Goal: Task Accomplishment & Management: Manage account settings

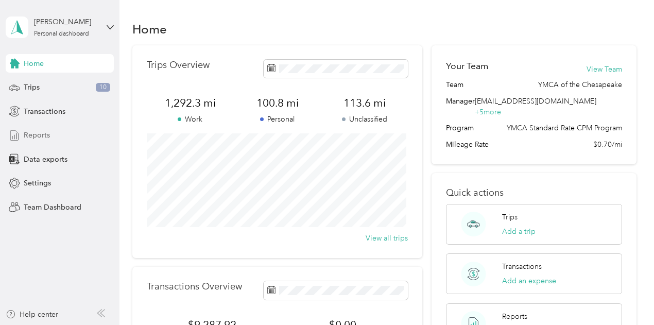
click at [41, 134] on span "Reports" at bounding box center [37, 135] width 26 height 11
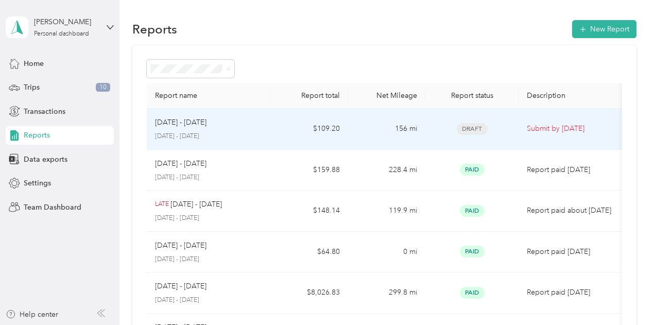
click at [208, 139] on p "[DATE] - [DATE]" at bounding box center [209, 136] width 108 height 9
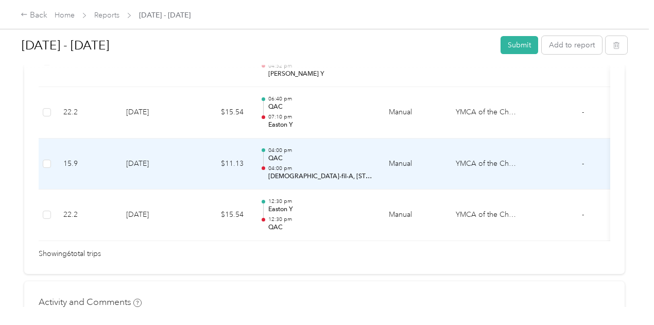
scroll to position [458, 0]
click at [258, 156] on td "04:00 pm QAC 04:00 pm [DEMOGRAPHIC_DATA]-fil-A, [STREET_ADDRESS][PERSON_NAME]" at bounding box center [316, 163] width 129 height 51
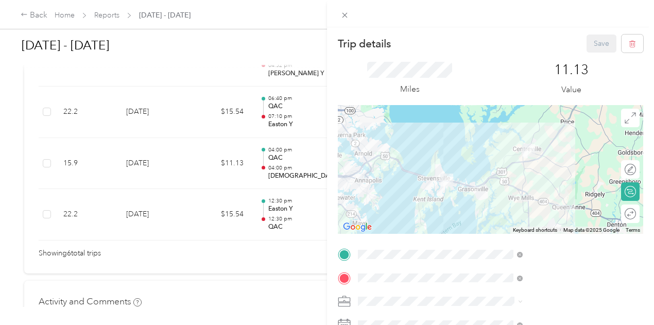
drag, startPoint x: 150, startPoint y: 242, endPoint x: 259, endPoint y: 239, distance: 108.7
click at [259, 239] on div "Trip details Save This trip cannot be edited because it is either under review,…" at bounding box center [327, 162] width 654 height 325
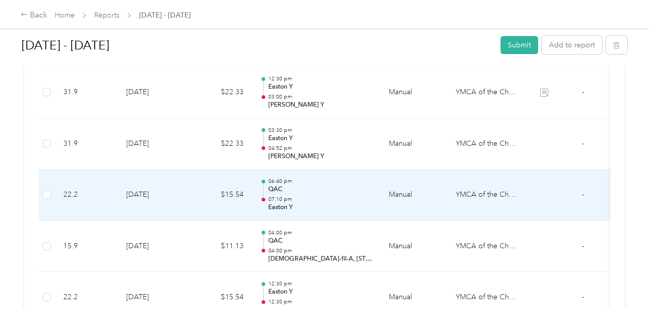
scroll to position [373, 0]
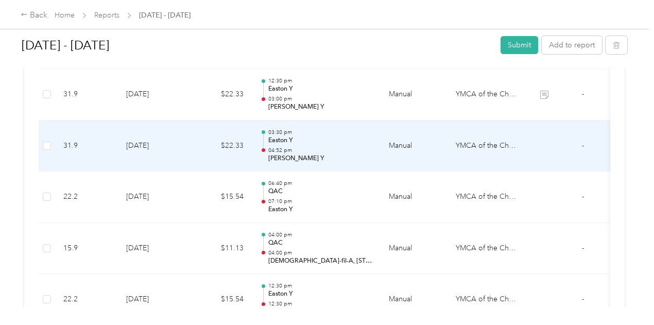
click at [153, 140] on td "[DATE]" at bounding box center [154, 145] width 72 height 51
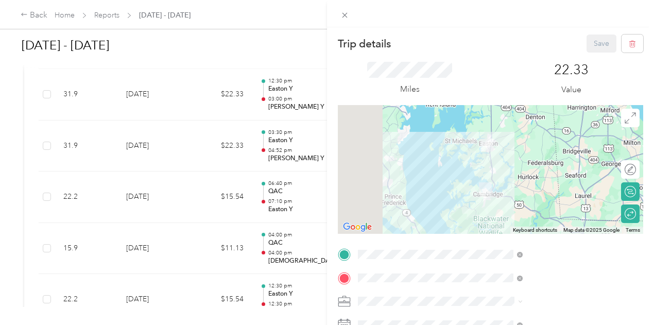
click at [148, 100] on div "Trip details Save This trip cannot be edited because it is either under review,…" at bounding box center [327, 162] width 654 height 325
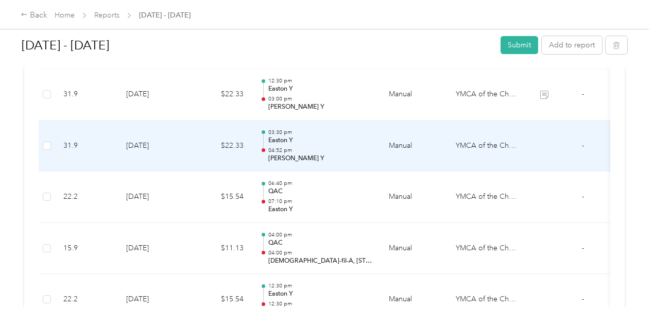
scroll to position [319, 0]
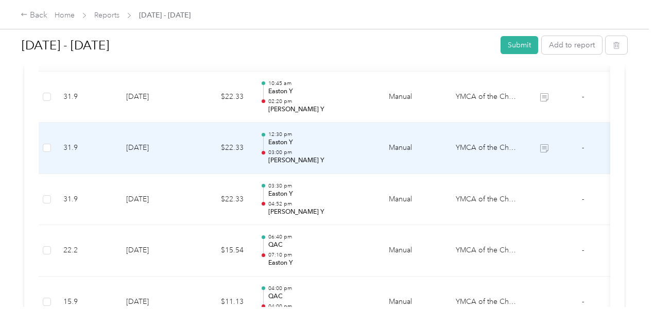
click at [151, 145] on td "[DATE]" at bounding box center [154, 148] width 72 height 51
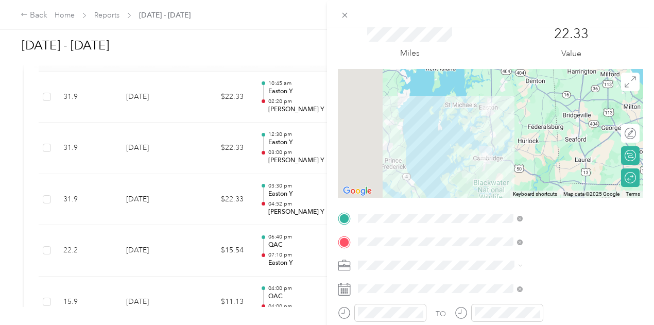
scroll to position [37, 0]
click at [155, 108] on div "Trip details Save This trip cannot be edited because it is either under review,…" at bounding box center [327, 162] width 654 height 325
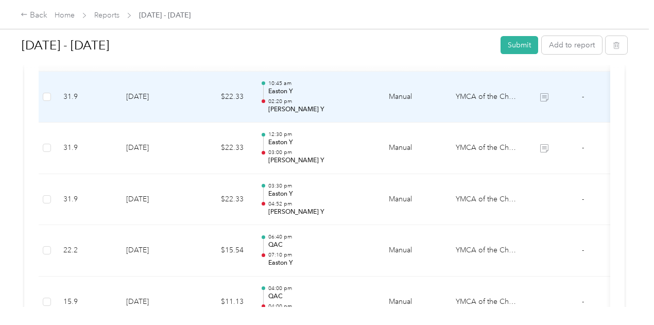
click at [155, 108] on td "[DATE]" at bounding box center [154, 97] width 72 height 51
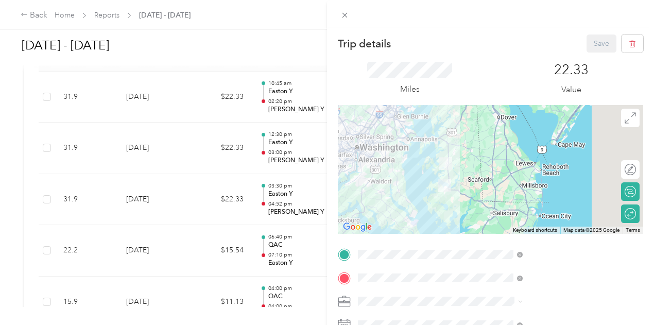
click at [319, 41] on div "Trip details Save This trip cannot be edited because it is either under review,…" at bounding box center [327, 162] width 654 height 325
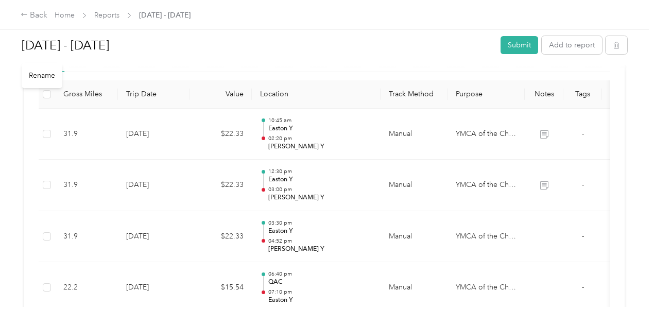
scroll to position [282, 0]
click at [512, 46] on button "Submit" at bounding box center [519, 45] width 38 height 18
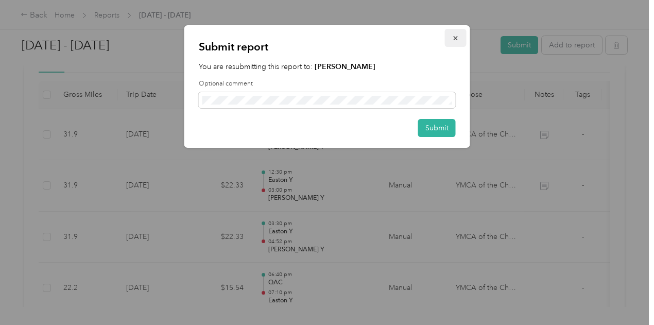
click at [458, 35] on icon "button" at bounding box center [455, 37] width 7 height 7
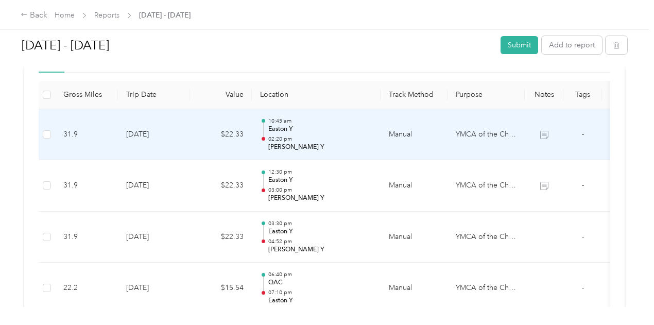
click at [184, 134] on td "[DATE]" at bounding box center [154, 134] width 72 height 51
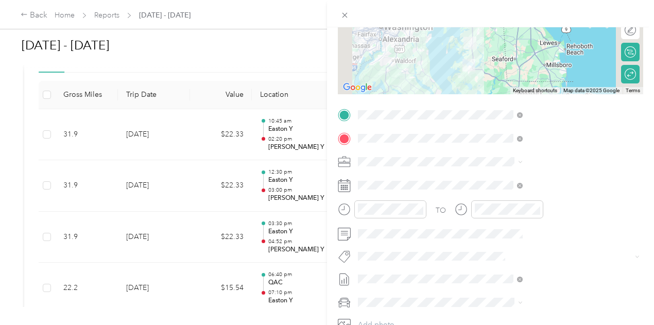
scroll to position [153, 0]
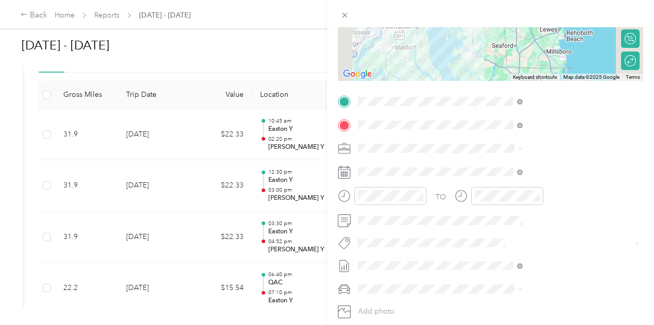
click at [135, 185] on div "Trip details Save This trip cannot be edited because it is either under review,…" at bounding box center [327, 162] width 654 height 325
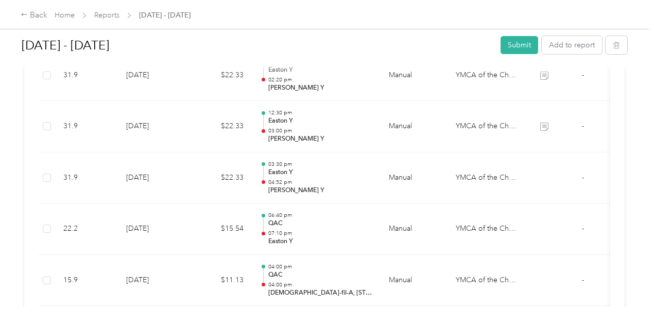
scroll to position [340, 0]
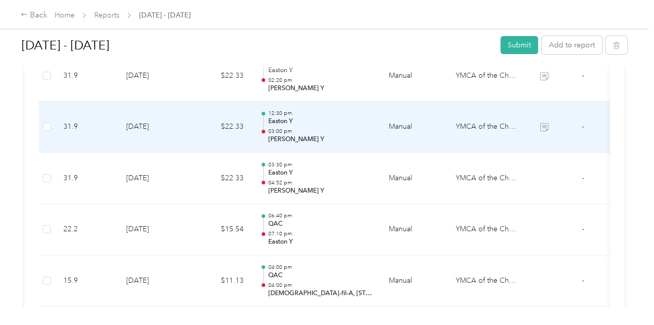
click at [153, 124] on td "[DATE]" at bounding box center [154, 126] width 72 height 51
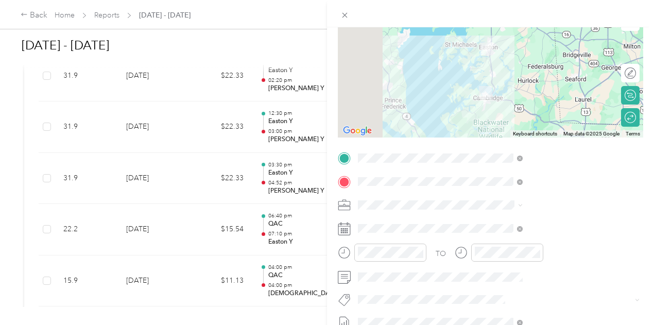
scroll to position [110, 4]
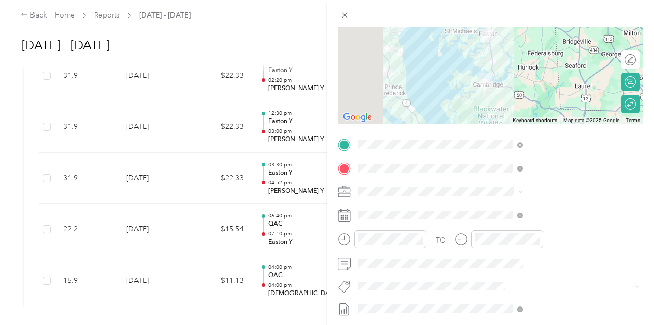
click at [144, 177] on div "Trip details Save This trip cannot be edited because it is either under review,…" at bounding box center [327, 162] width 654 height 325
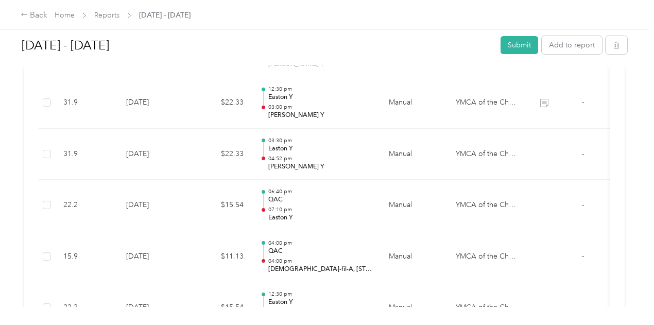
scroll to position [365, 0]
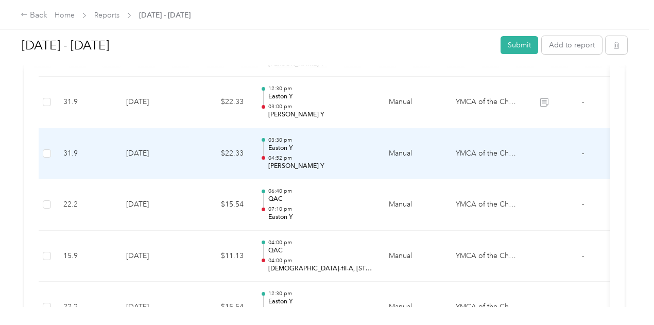
click at [210, 165] on td "$22.33" at bounding box center [221, 153] width 62 height 51
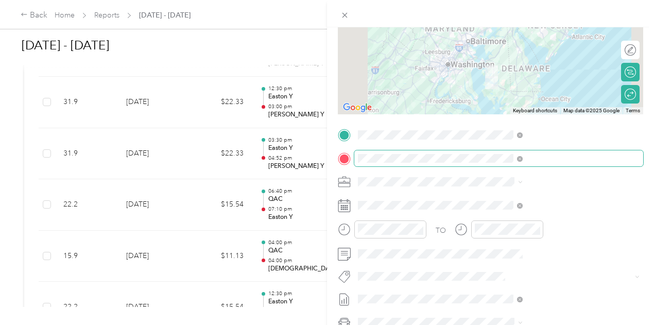
scroll to position [127, 0]
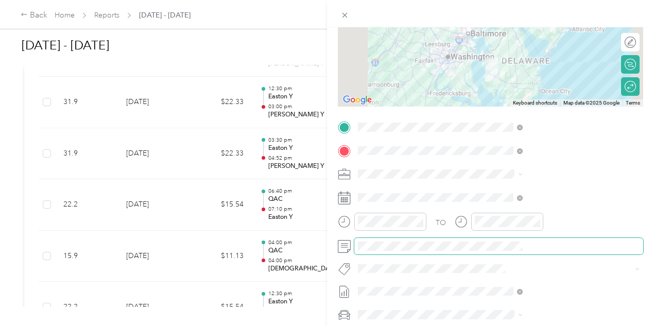
click at [524, 238] on span at bounding box center [498, 246] width 289 height 16
click at [514, 251] on span at bounding box center [498, 246] width 289 height 16
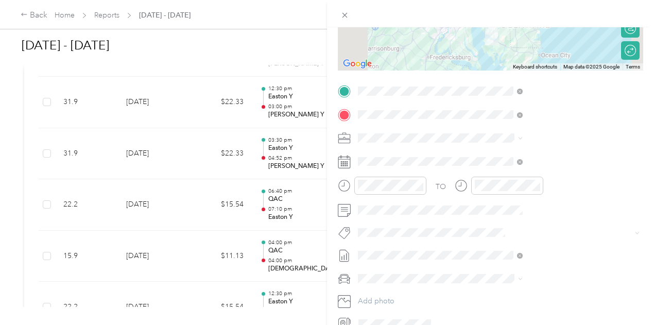
click at [379, 196] on div "Trip details Save This trip cannot be edited because it is either under review,…" at bounding box center [327, 162] width 654 height 325
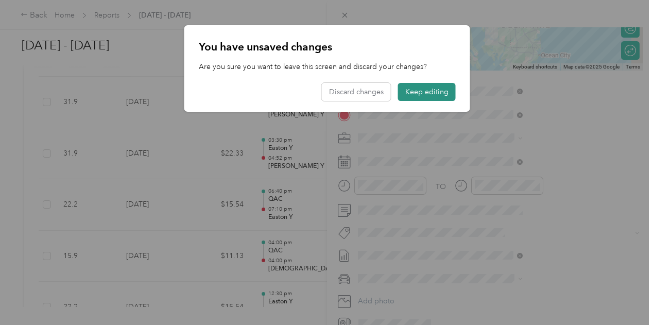
click at [415, 93] on button "Keep editing" at bounding box center [427, 92] width 58 height 18
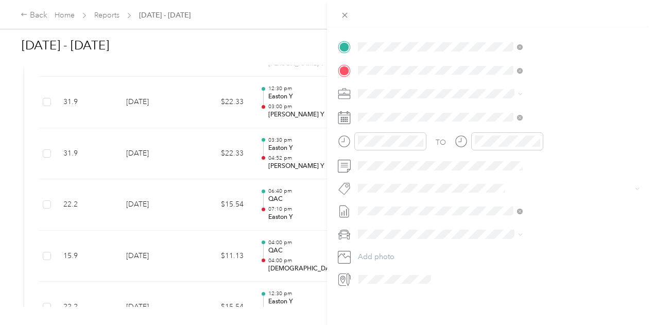
scroll to position [0, 6]
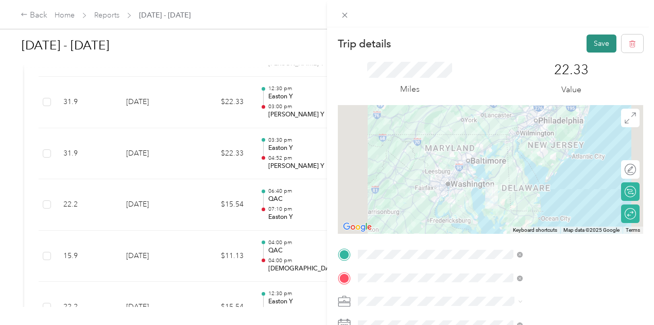
click at [586, 38] on button "Save" at bounding box center [601, 43] width 30 height 18
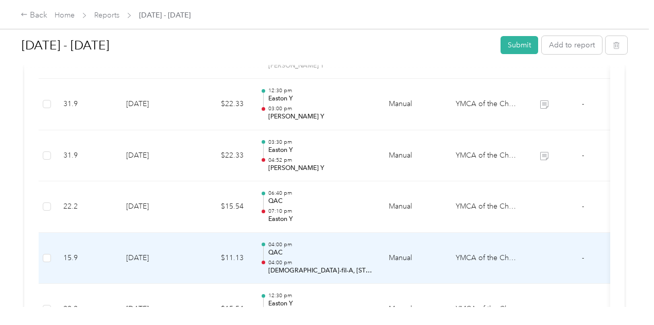
scroll to position [420, 0]
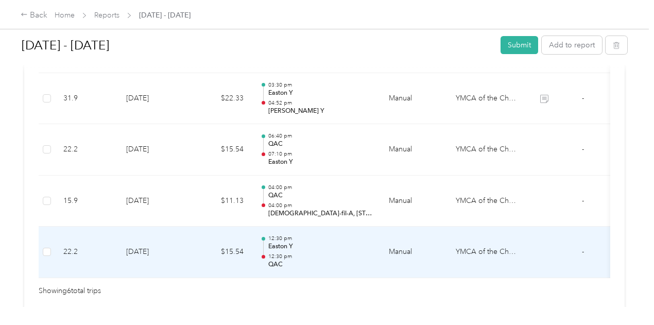
click at [169, 258] on td "[DATE]" at bounding box center [154, 252] width 72 height 51
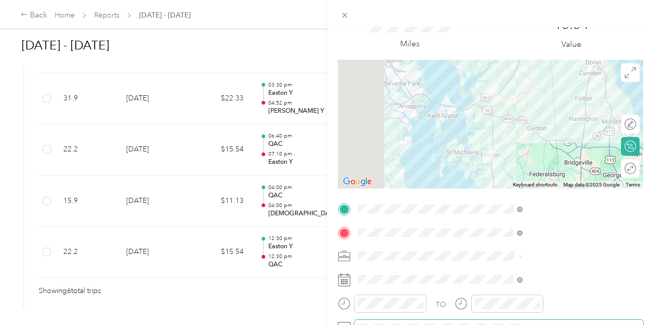
scroll to position [0, 0]
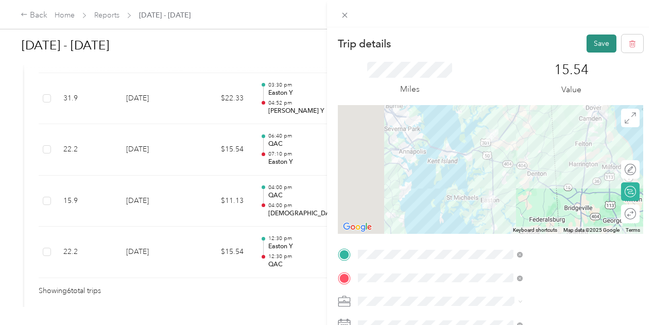
click at [596, 46] on button "Save" at bounding box center [601, 43] width 30 height 18
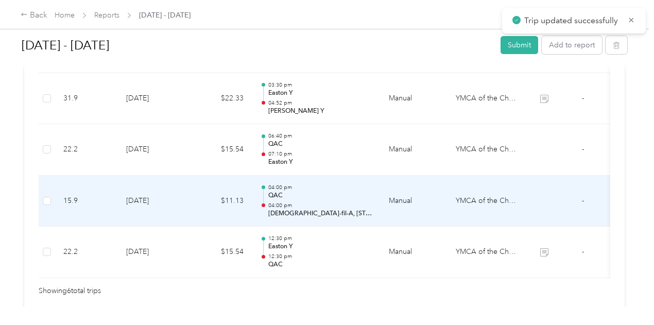
click at [173, 214] on td "[DATE]" at bounding box center [154, 201] width 72 height 51
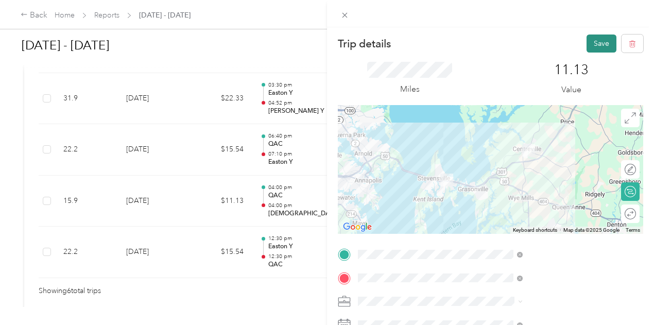
click at [590, 43] on button "Save" at bounding box center [601, 43] width 30 height 18
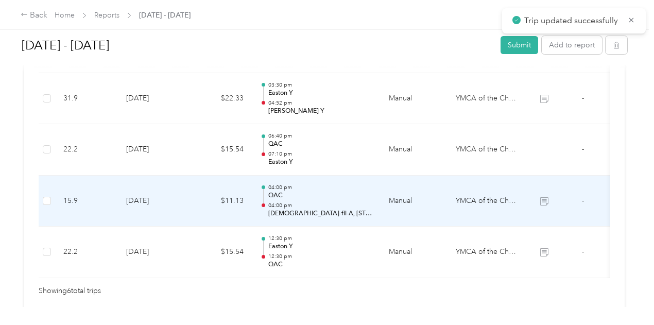
click at [305, 212] on p "[DEMOGRAPHIC_DATA]-fil-A, [STREET_ADDRESS][PERSON_NAME]" at bounding box center [320, 213] width 104 height 9
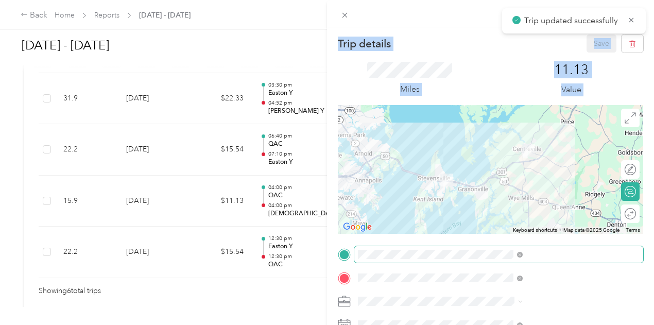
drag, startPoint x: 305, startPoint y: 212, endPoint x: 568, endPoint y: 261, distance: 267.5
click at [568, 261] on div "Trip details Save This trip cannot be edited because it is either under review,…" at bounding box center [327, 162] width 654 height 325
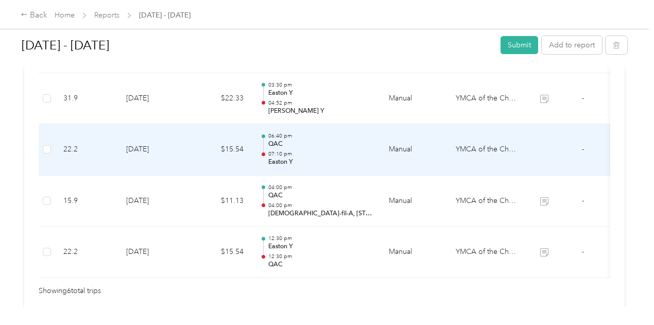
click at [190, 158] on td "$15.54" at bounding box center [221, 149] width 62 height 51
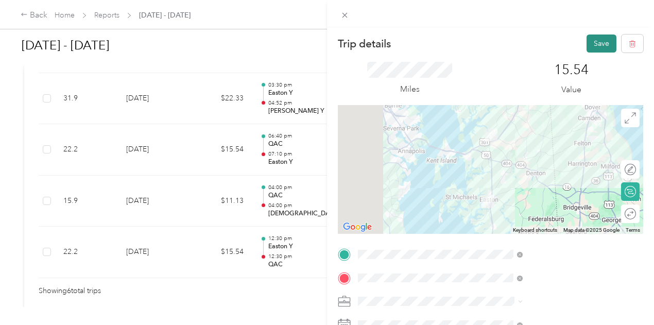
click at [592, 48] on button "Save" at bounding box center [601, 43] width 30 height 18
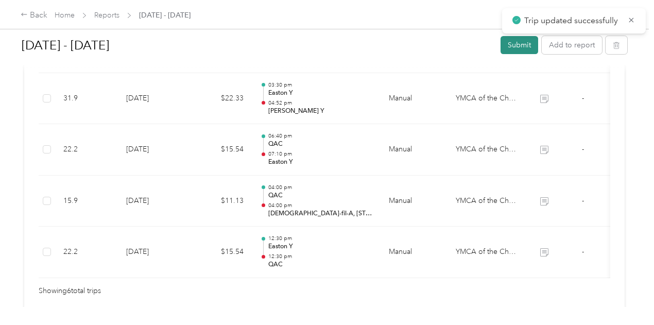
click at [518, 47] on button "Submit" at bounding box center [519, 45] width 38 height 18
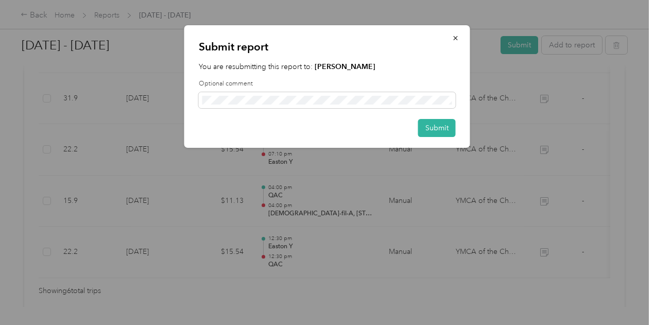
click at [433, 139] on div "Submit report You are resubmitting this report to: [PERSON_NAME] Optional comme…" at bounding box center [327, 86] width 286 height 123
click at [431, 127] on button "Submit" at bounding box center [437, 128] width 38 height 18
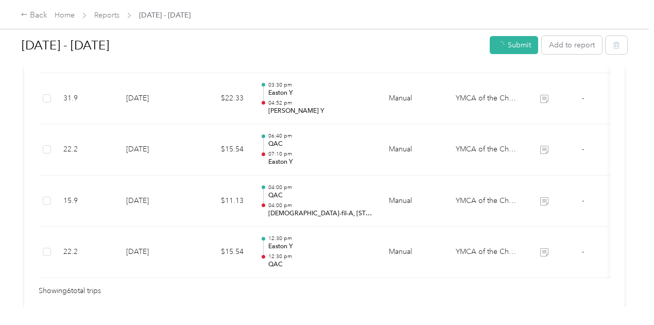
scroll to position [438, 0]
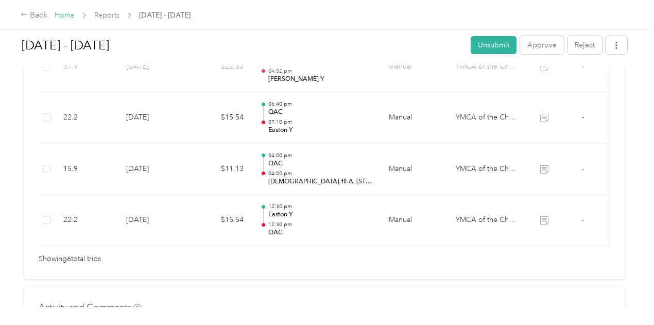
click at [64, 16] on link "Home" at bounding box center [65, 15] width 20 height 9
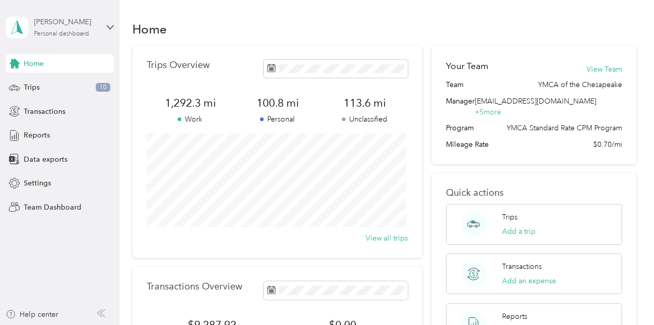
click at [47, 20] on div "[PERSON_NAME]" at bounding box center [66, 21] width 64 height 11
click at [45, 86] on div "Team dashboard" at bounding box center [114, 82] width 202 height 18
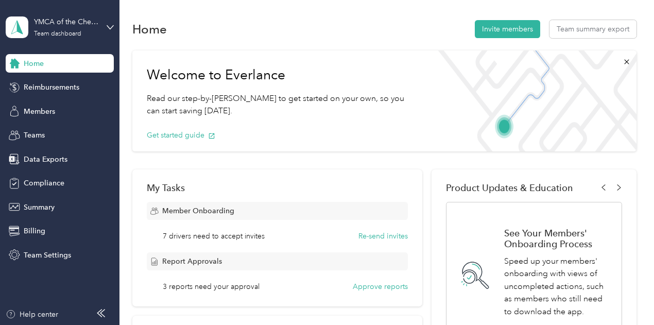
scroll to position [38, 0]
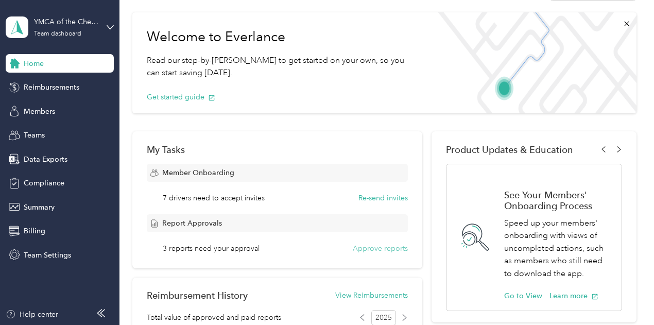
click at [363, 247] on button "Approve reports" at bounding box center [380, 248] width 55 height 11
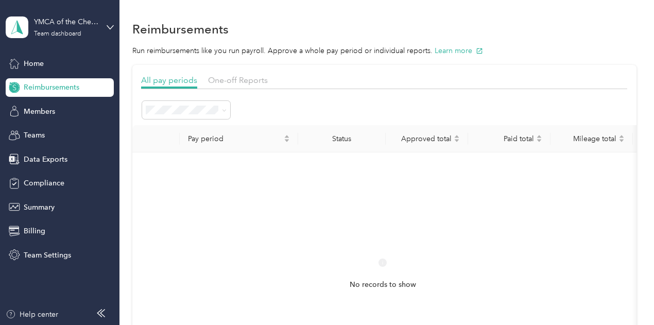
scroll to position [37, 0]
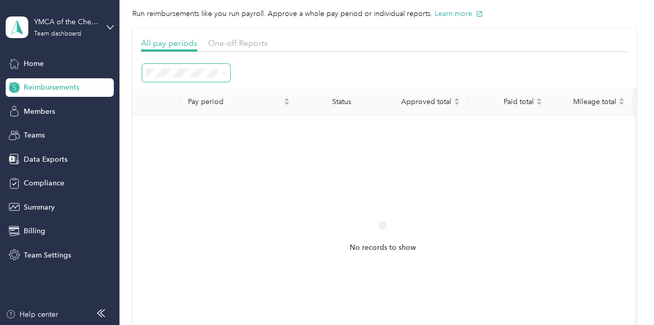
click at [224, 68] on span at bounding box center [224, 72] width 5 height 9
